Goal: Find specific page/section: Find specific page/section

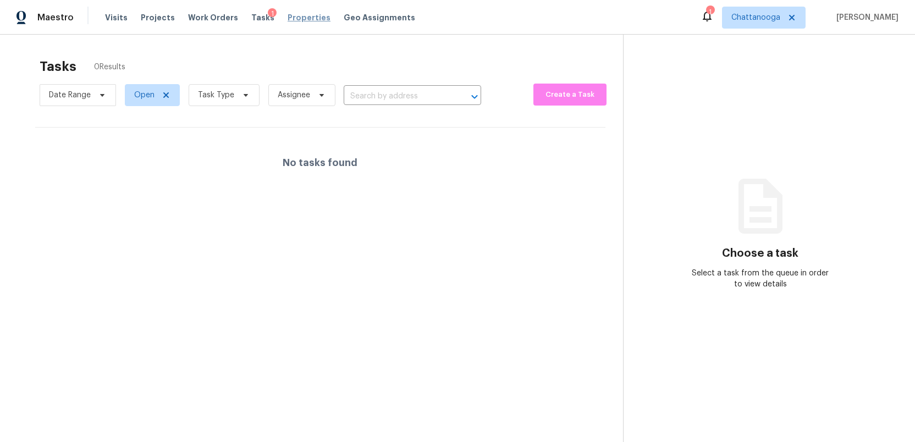
click at [293, 18] on span "Properties" at bounding box center [309, 17] width 43 height 11
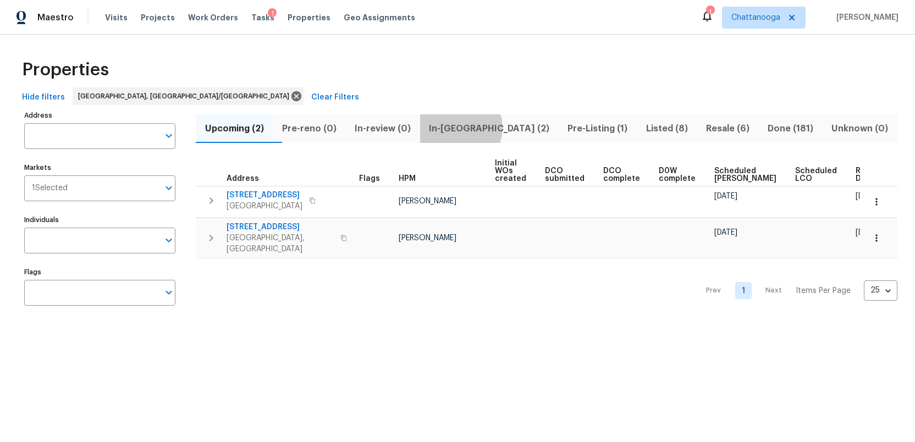
click at [484, 128] on span "In-reno (2)" at bounding box center [489, 128] width 125 height 15
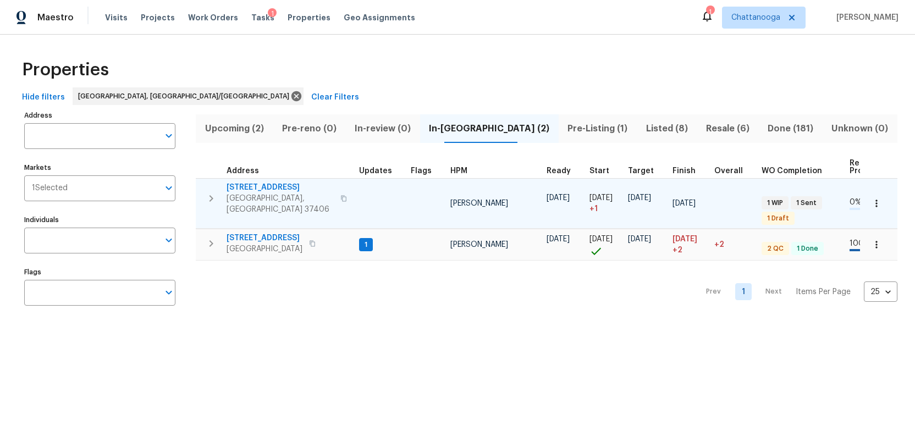
click at [259, 189] on span "[STREET_ADDRESS]" at bounding box center [280, 187] width 107 height 11
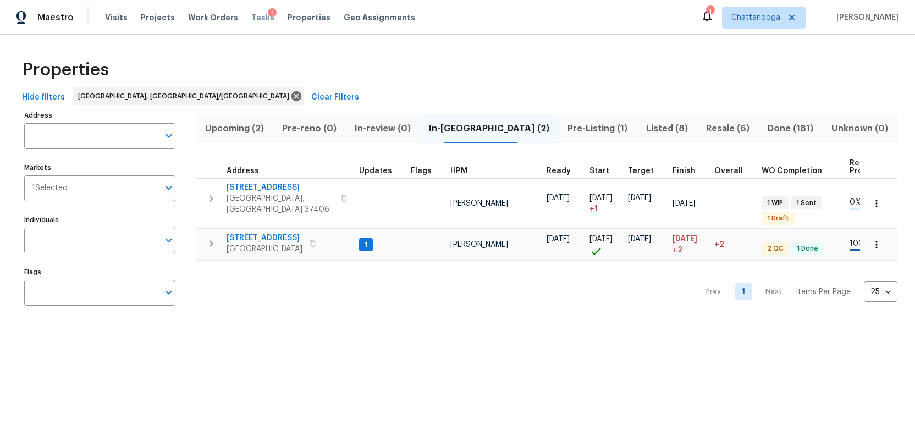
click at [251, 18] on span "Tasks" at bounding box center [262, 18] width 23 height 8
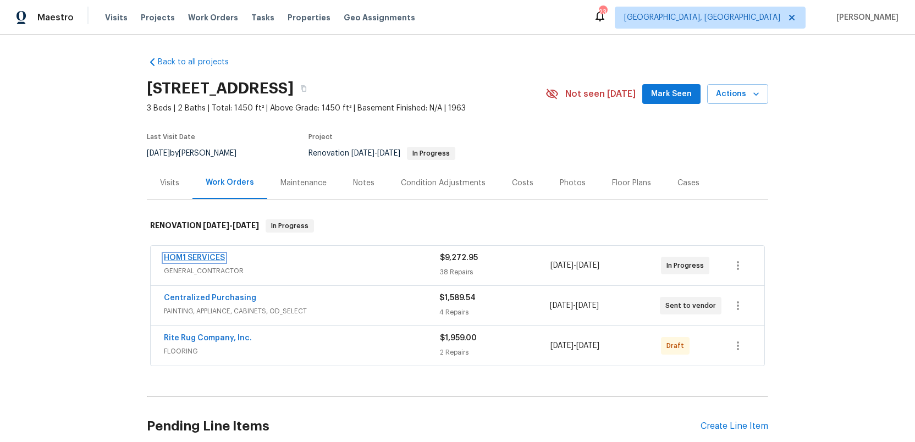
click at [185, 257] on link "HOM1 SERVICES" at bounding box center [194, 258] width 61 height 8
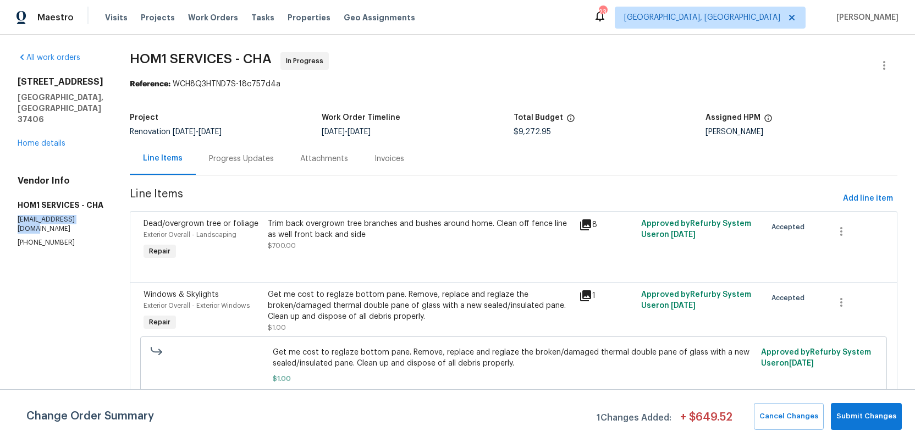
drag, startPoint x: 94, startPoint y: 221, endPoint x: 17, endPoint y: 213, distance: 76.8
copy p "[EMAIL_ADDRESS][DOMAIN_NAME]"
click at [251, 17] on span "Tasks" at bounding box center [262, 18] width 23 height 8
